Goal: Navigation & Orientation: Find specific page/section

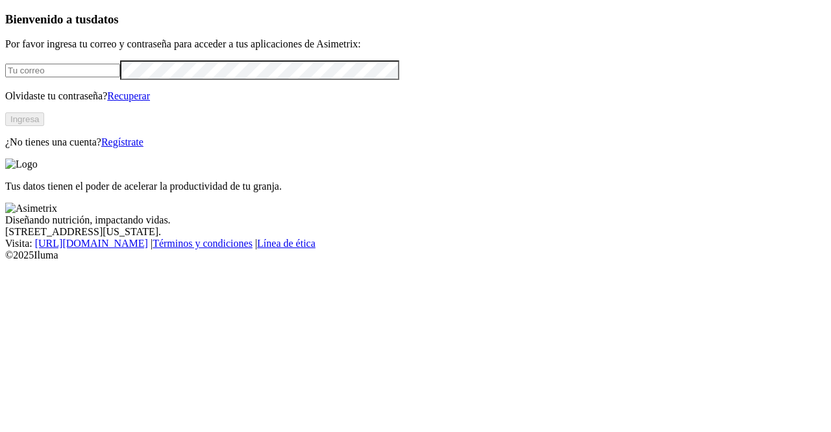
type input "andrea.alvarez@premexcorp.com"
click at [44, 126] on button "Ingresa" at bounding box center [24, 119] width 39 height 14
